Goal: Task Accomplishment & Management: Use online tool/utility

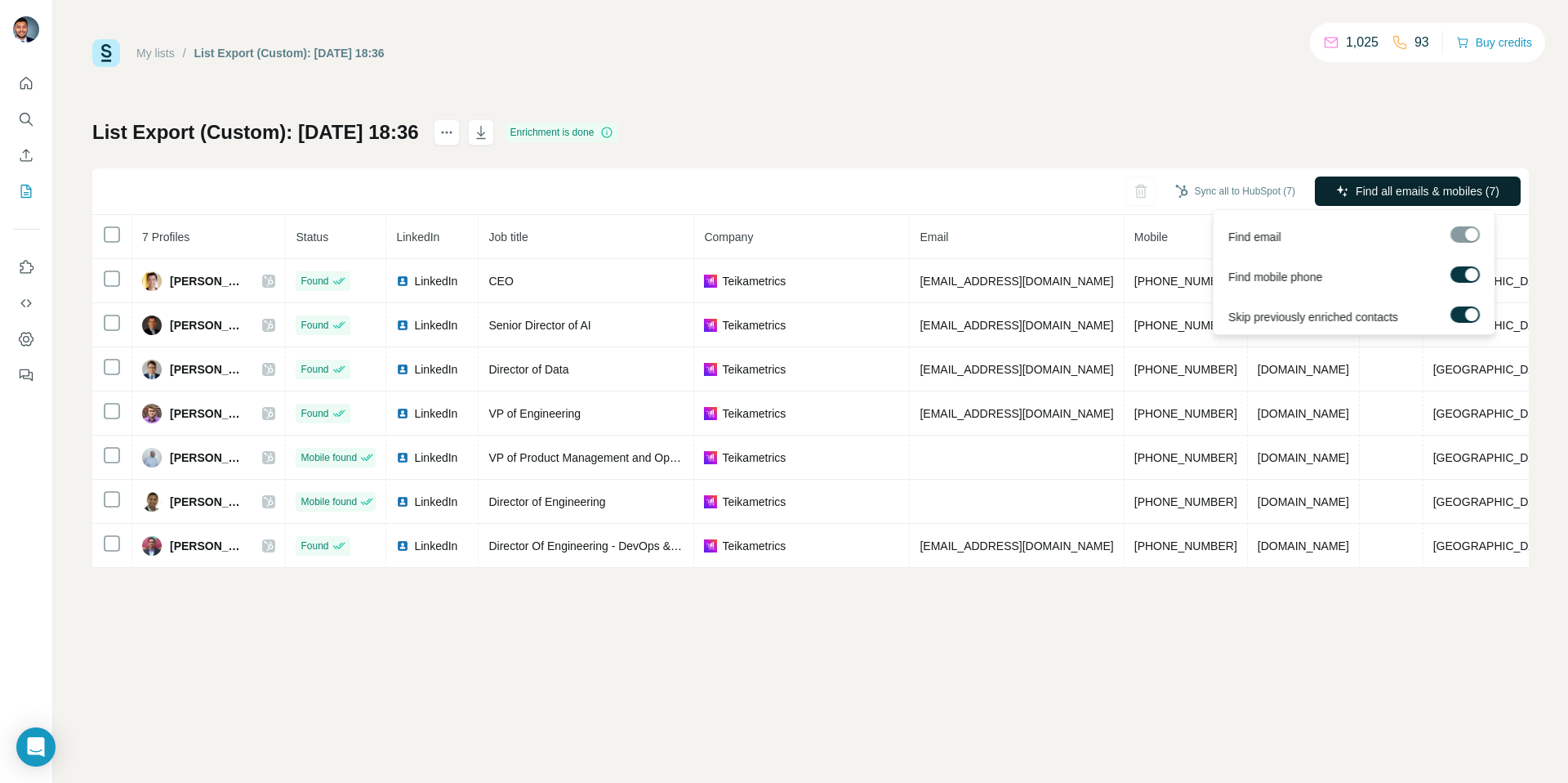
click at [1343, 190] on icon "button" at bounding box center [1342, 191] width 13 height 13
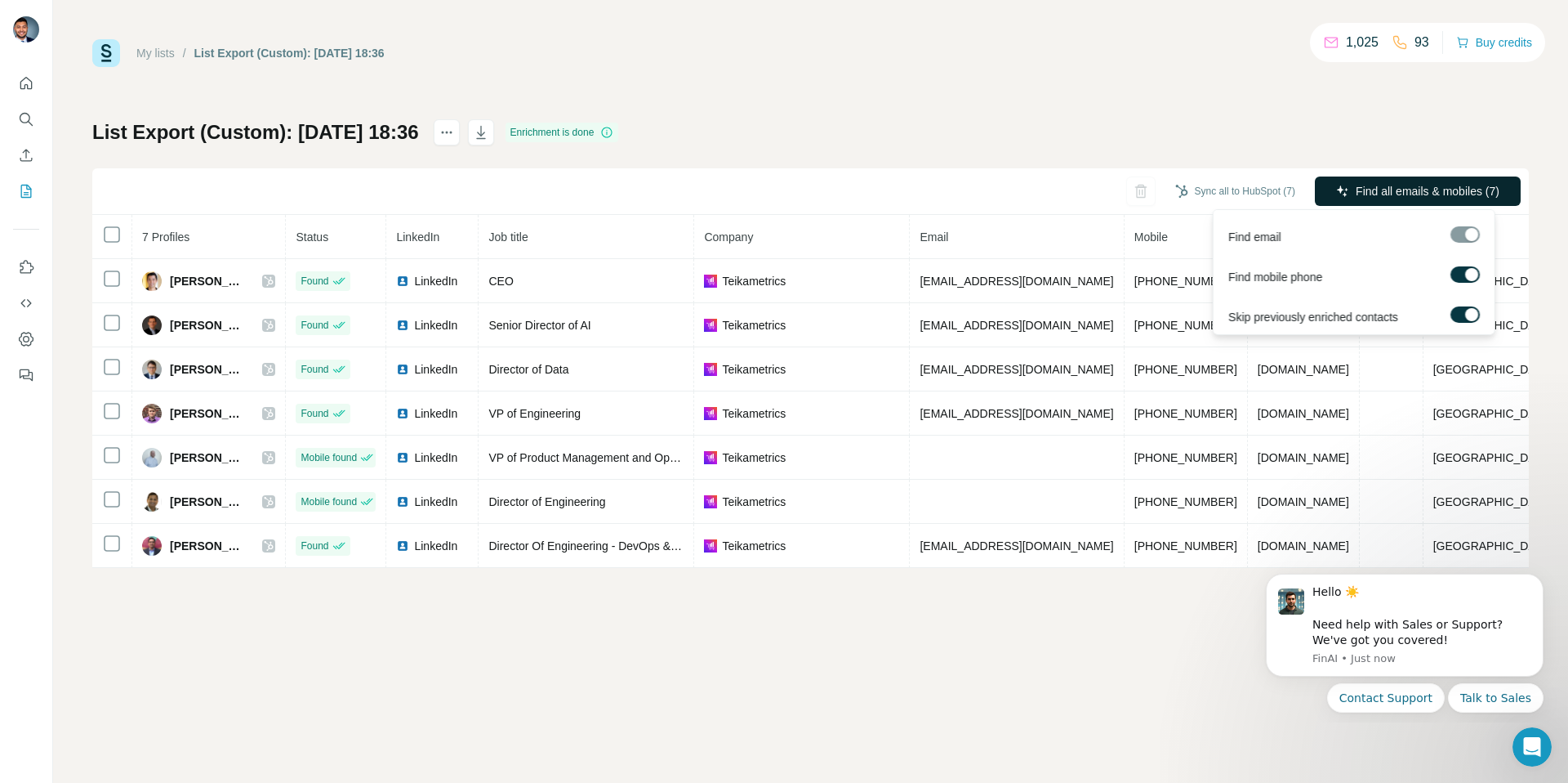
click at [1361, 185] on span "Find all emails & mobiles (7)" at bounding box center [1428, 191] width 144 height 16
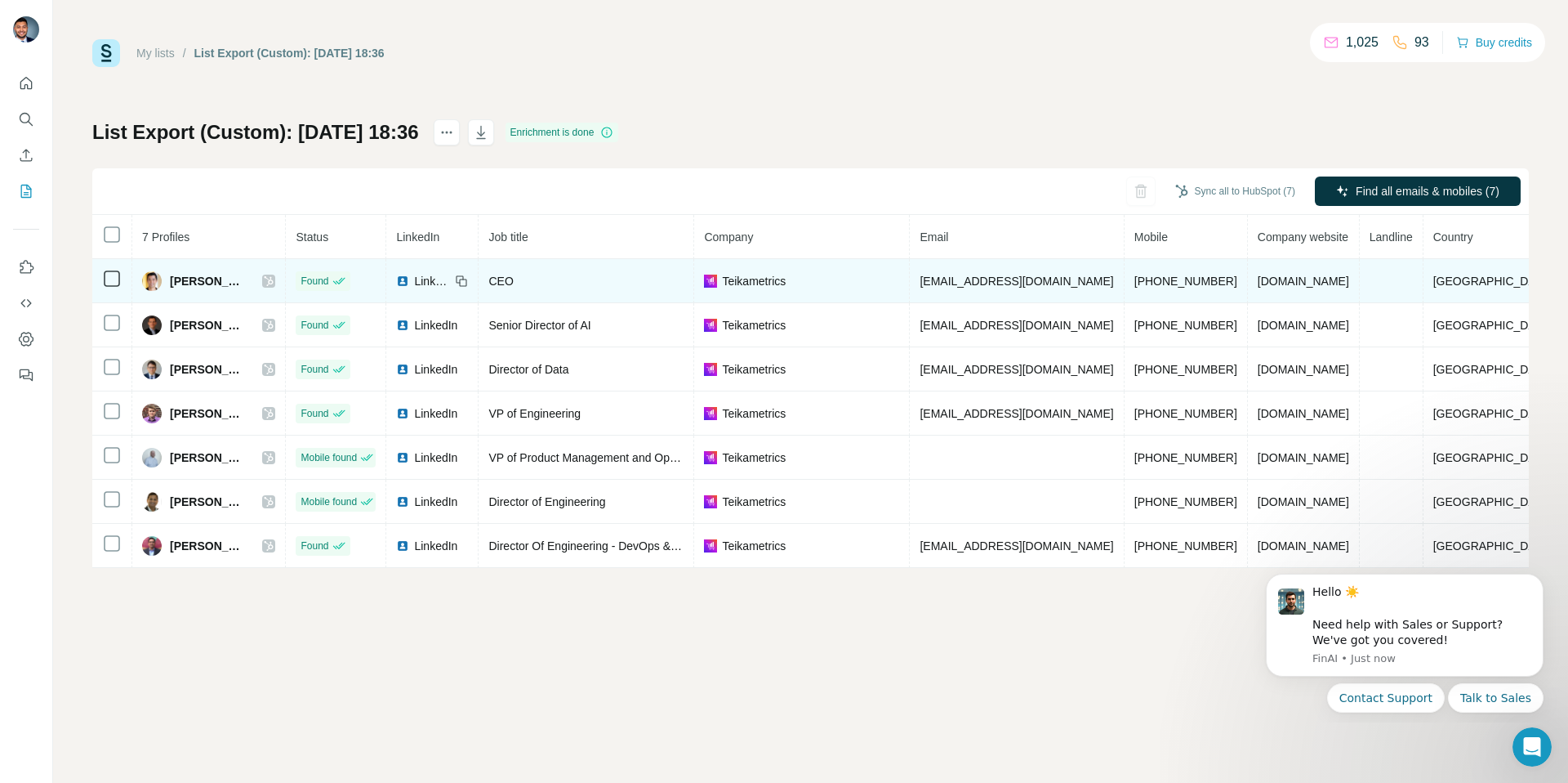
click at [274, 279] on icon at bounding box center [269, 281] width 10 height 13
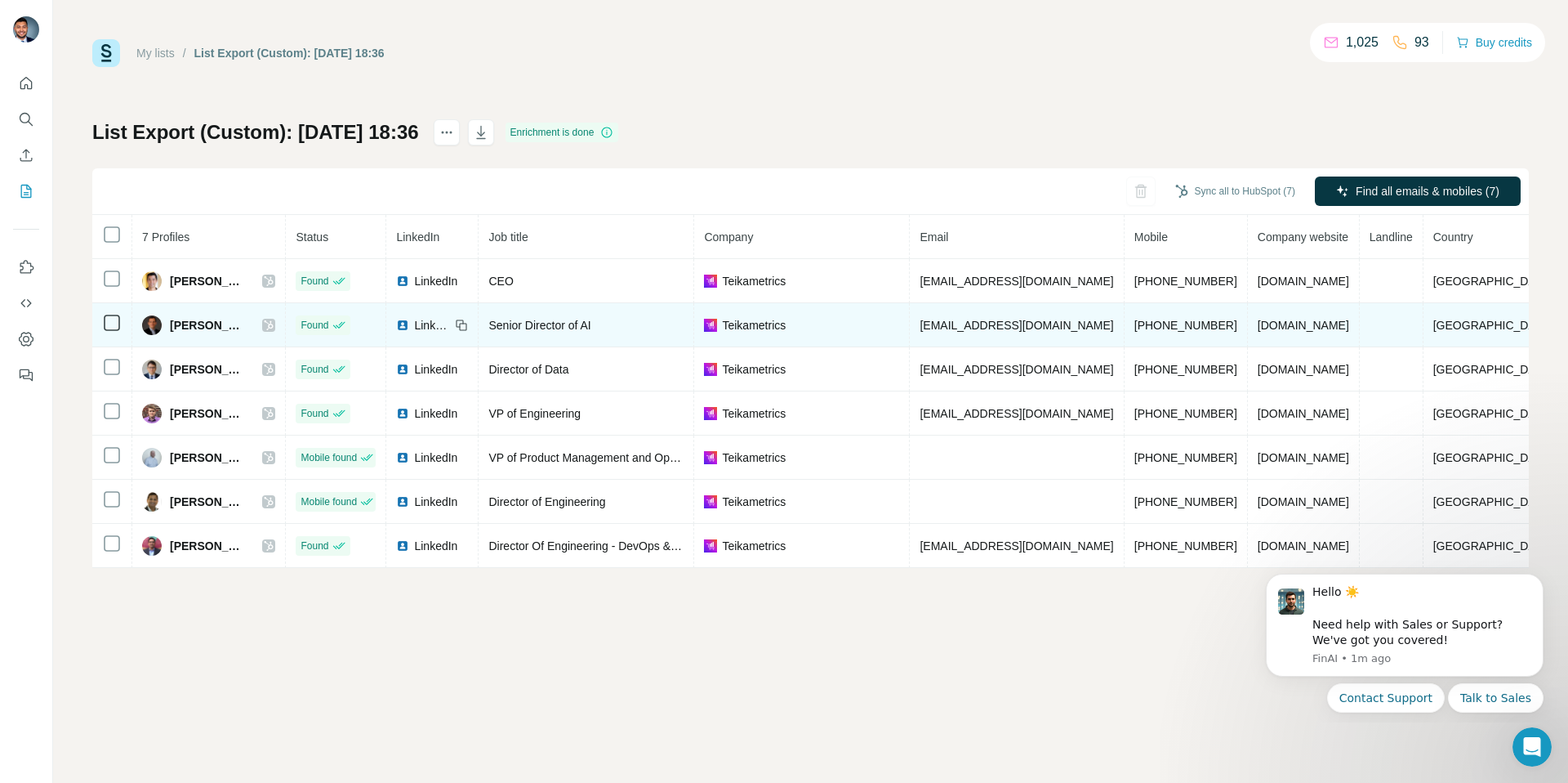
click at [276, 321] on div at bounding box center [269, 325] width 13 height 13
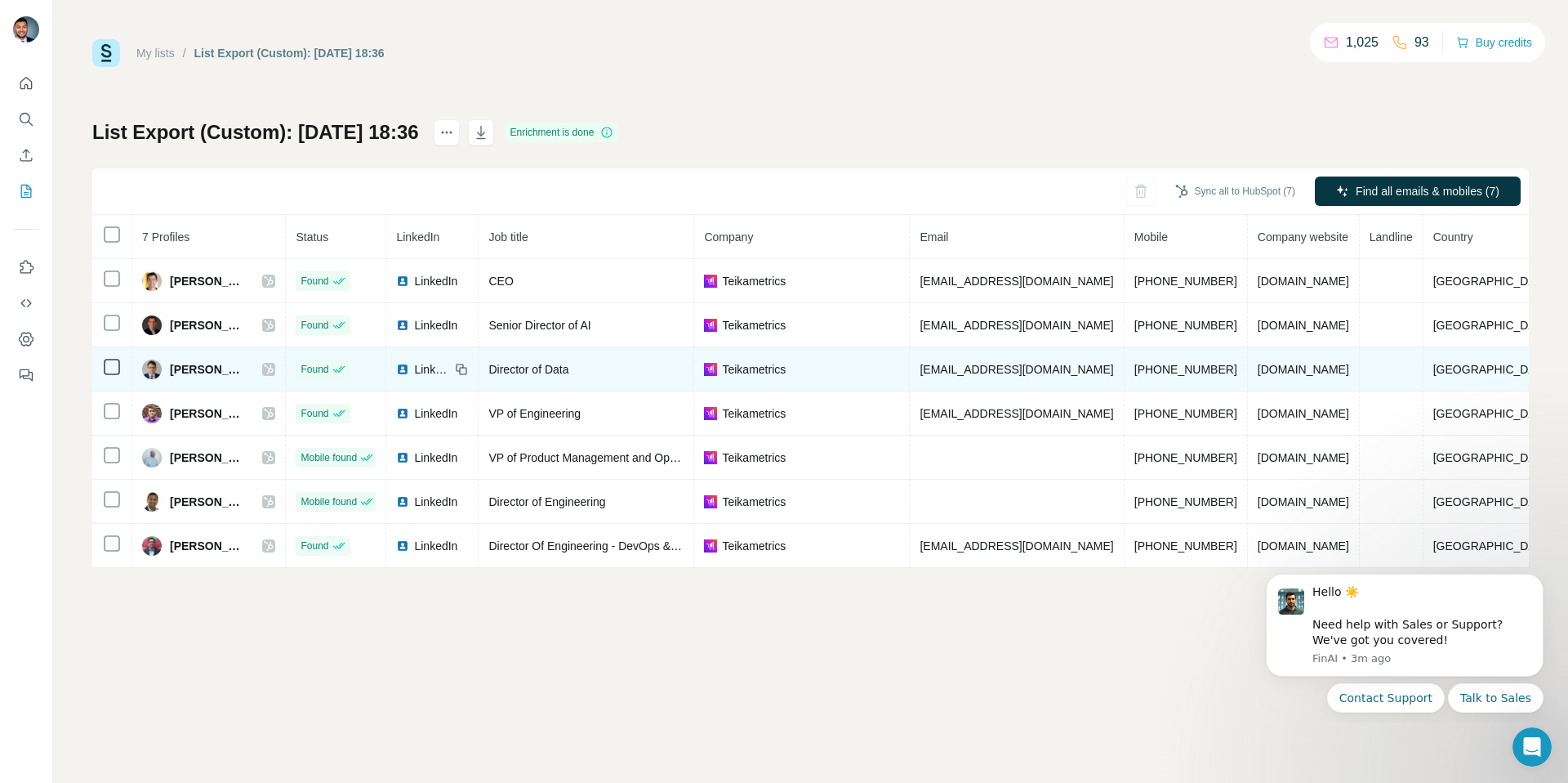
click at [274, 374] on icon at bounding box center [269, 369] width 10 height 13
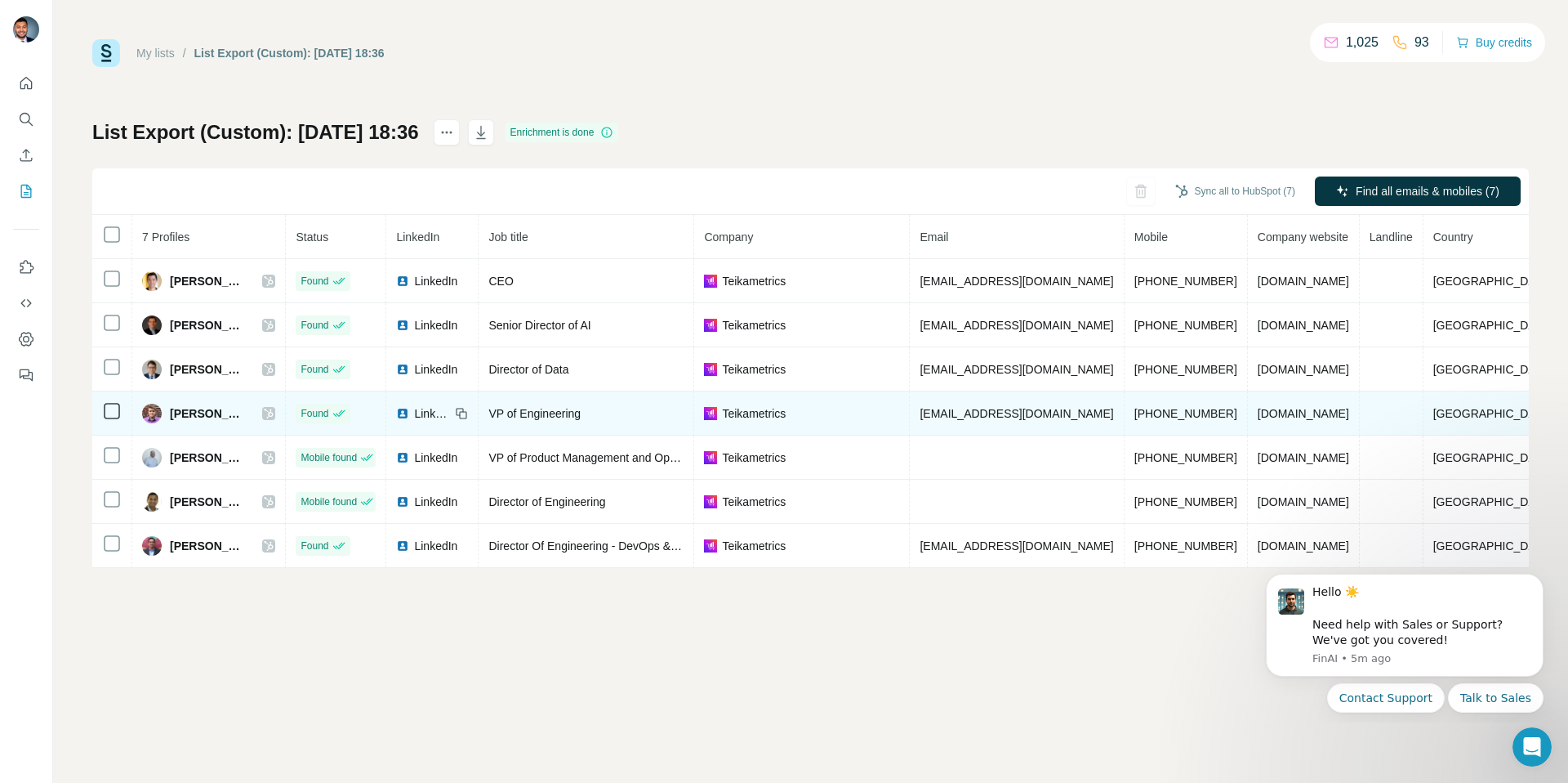
click at [274, 409] on icon at bounding box center [269, 412] width 10 height 13
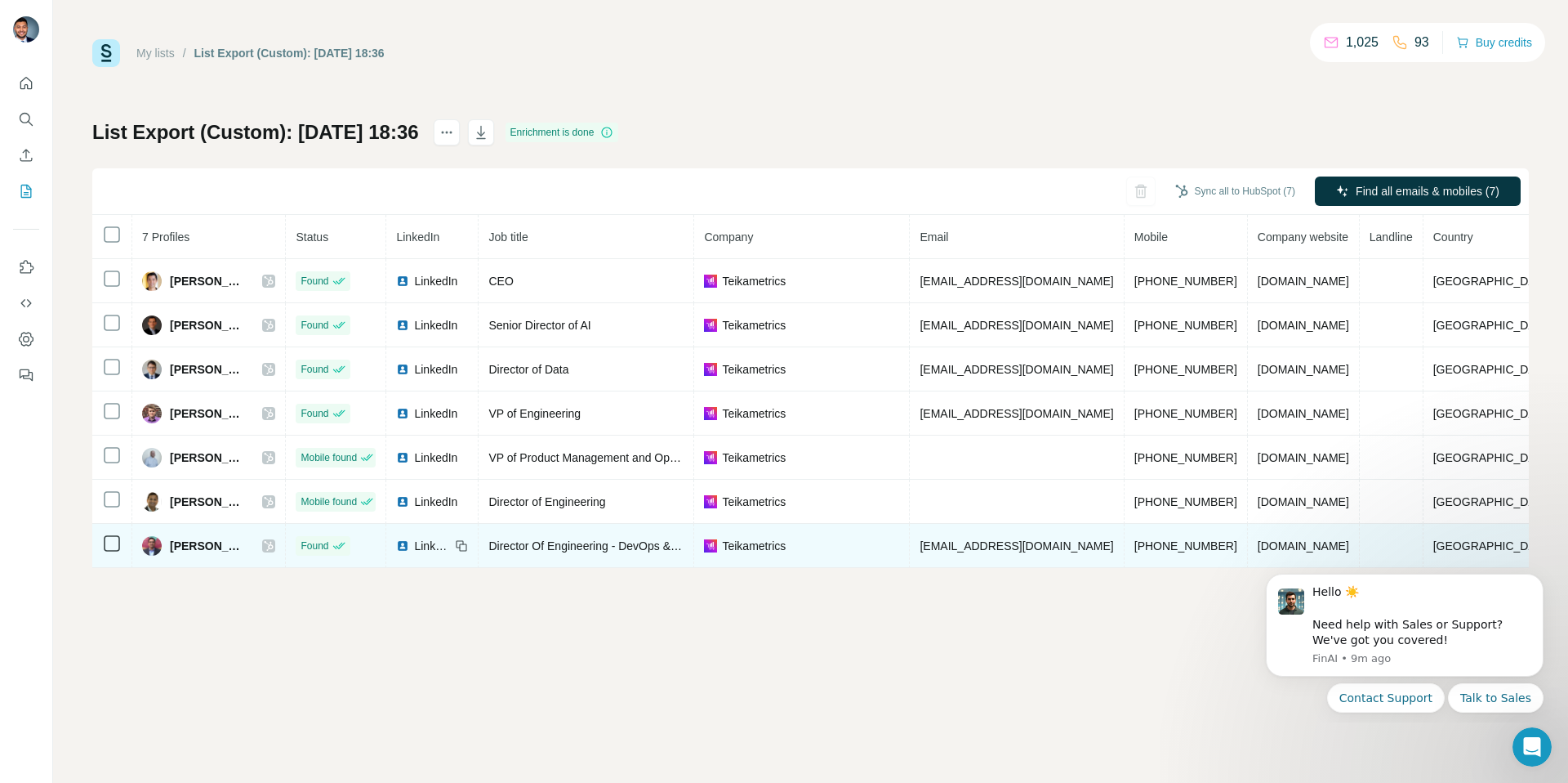
click at [276, 549] on div "[PERSON_NAME]" at bounding box center [208, 546] width 133 height 20
click at [274, 546] on icon at bounding box center [269, 545] width 10 height 13
